Goal: Use online tool/utility: Utilize a website feature to perform a specific function

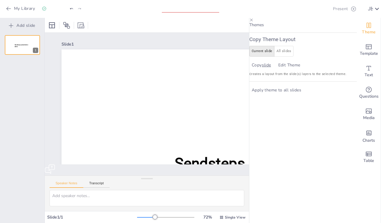
type input "New Sendsteps"
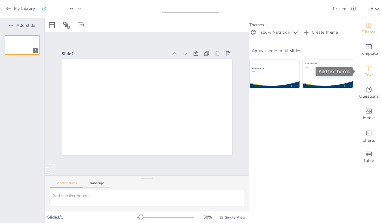
click at [368, 76] on span "Text" at bounding box center [368, 75] width 8 height 7
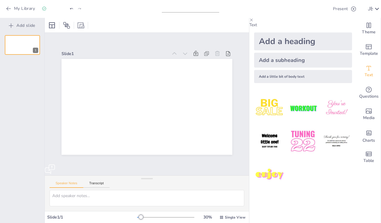
click at [286, 50] on div "Add a heading" at bounding box center [303, 42] width 98 height 18
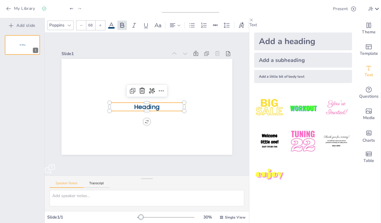
click at [137, 111] on span "Heading" at bounding box center [143, 106] width 27 height 18
click at [137, 111] on span "Heading" at bounding box center [140, 104] width 23 height 24
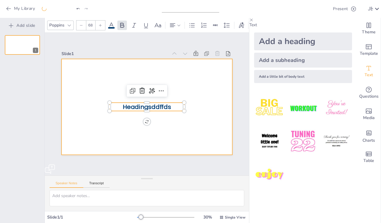
click at [100, 132] on div at bounding box center [143, 106] width 196 height 169
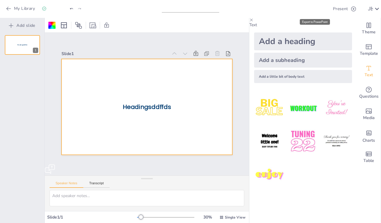
click at [320, 8] on icon "Export to PowerPoint" at bounding box center [323, 9] width 6 height 6
click at [31, 27] on button "Add slide" at bounding box center [22, 26] width 38 height 10
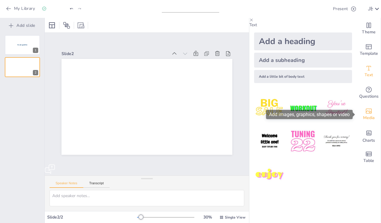
click at [367, 112] on icon "Add images, graphics, shapes or video" at bounding box center [368, 111] width 7 height 7
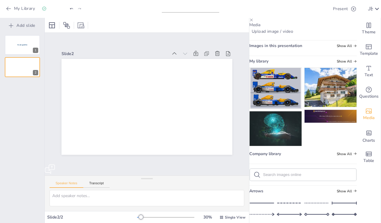
click at [274, 133] on img at bounding box center [275, 129] width 52 height 35
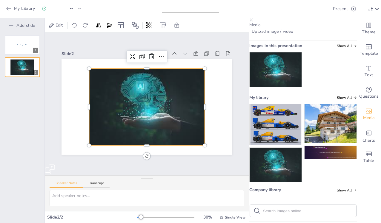
click at [36, 109] on div "Headingsddffds 1 2" at bounding box center [22, 126] width 44 height 193
click at [320, 11] on icon "Export to PowerPoint" at bounding box center [323, 9] width 6 height 6
